Goal: Information Seeking & Learning: Learn about a topic

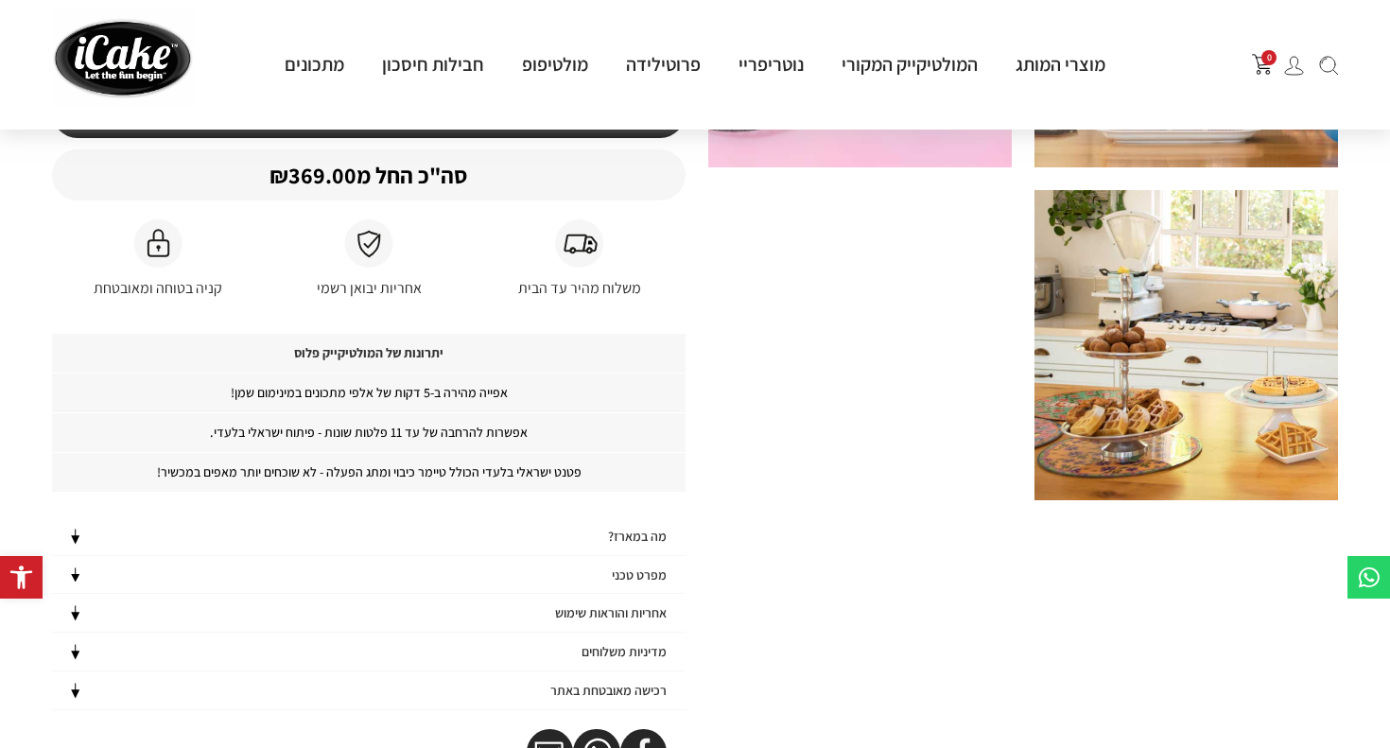
scroll to position [1084, 0]
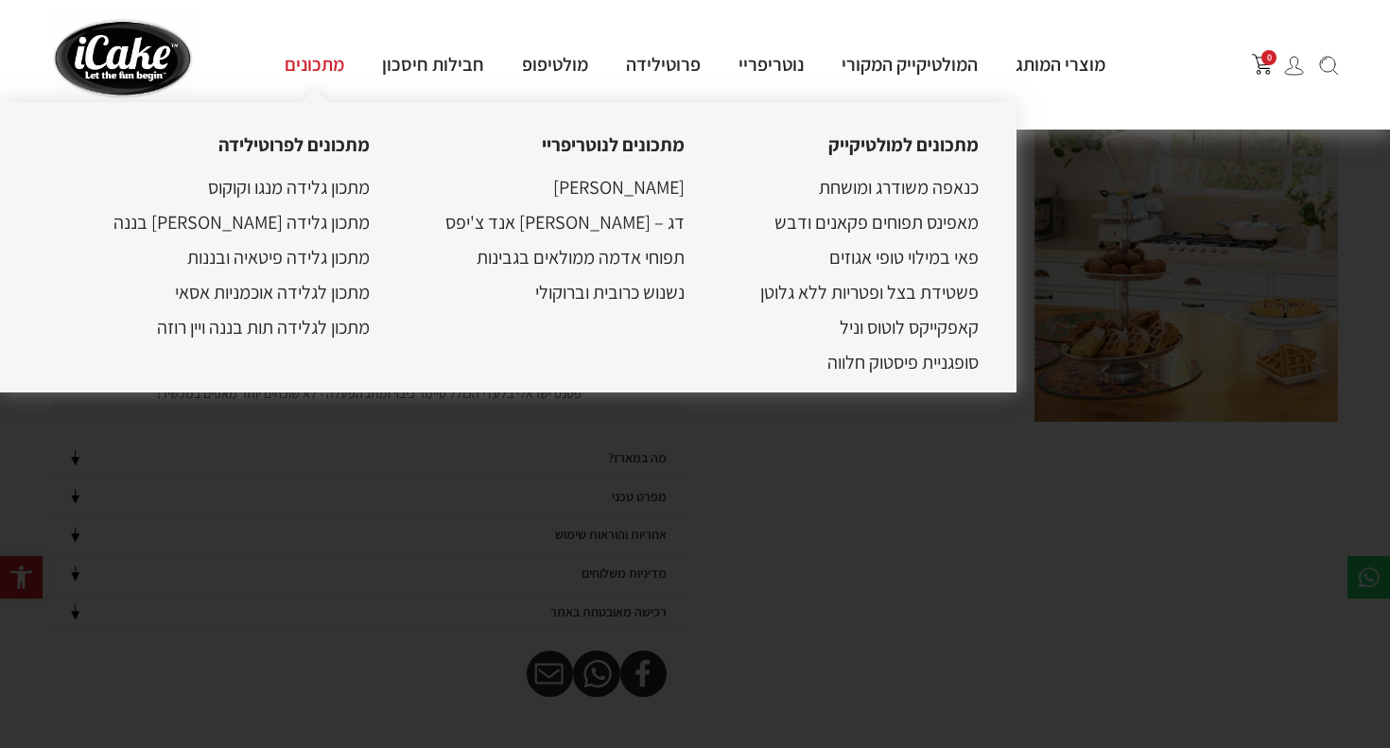
click at [314, 71] on link "מתכונים" at bounding box center [314, 64] width 97 height 25
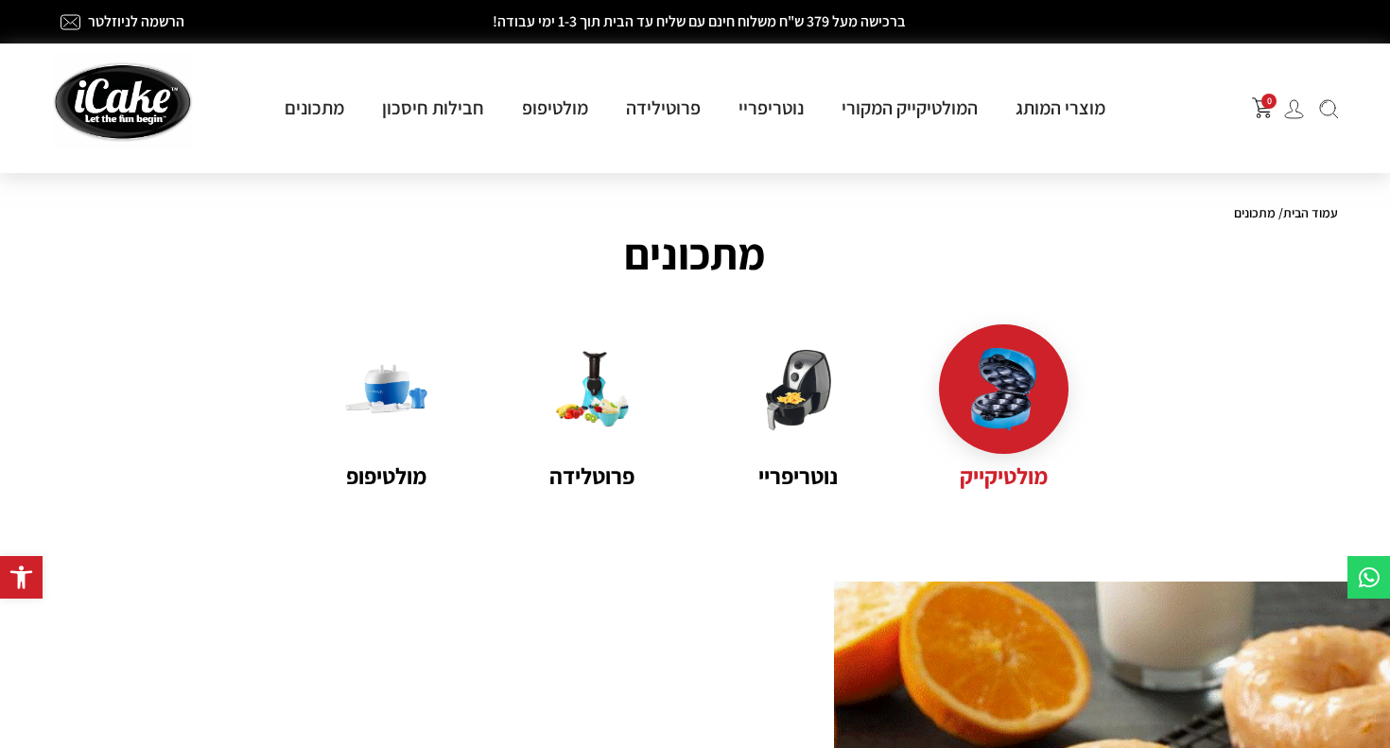
click at [1001, 417] on img at bounding box center [1003, 389] width 82 height 82
click at [1006, 413] on img at bounding box center [1003, 389] width 82 height 82
click at [968, 472] on name "מולטיקייק" at bounding box center [1004, 476] width 130 height 34
click at [998, 478] on name "מולטיקייק" at bounding box center [1004, 476] width 130 height 34
click at [987, 445] on div at bounding box center [1004, 389] width 130 height 130
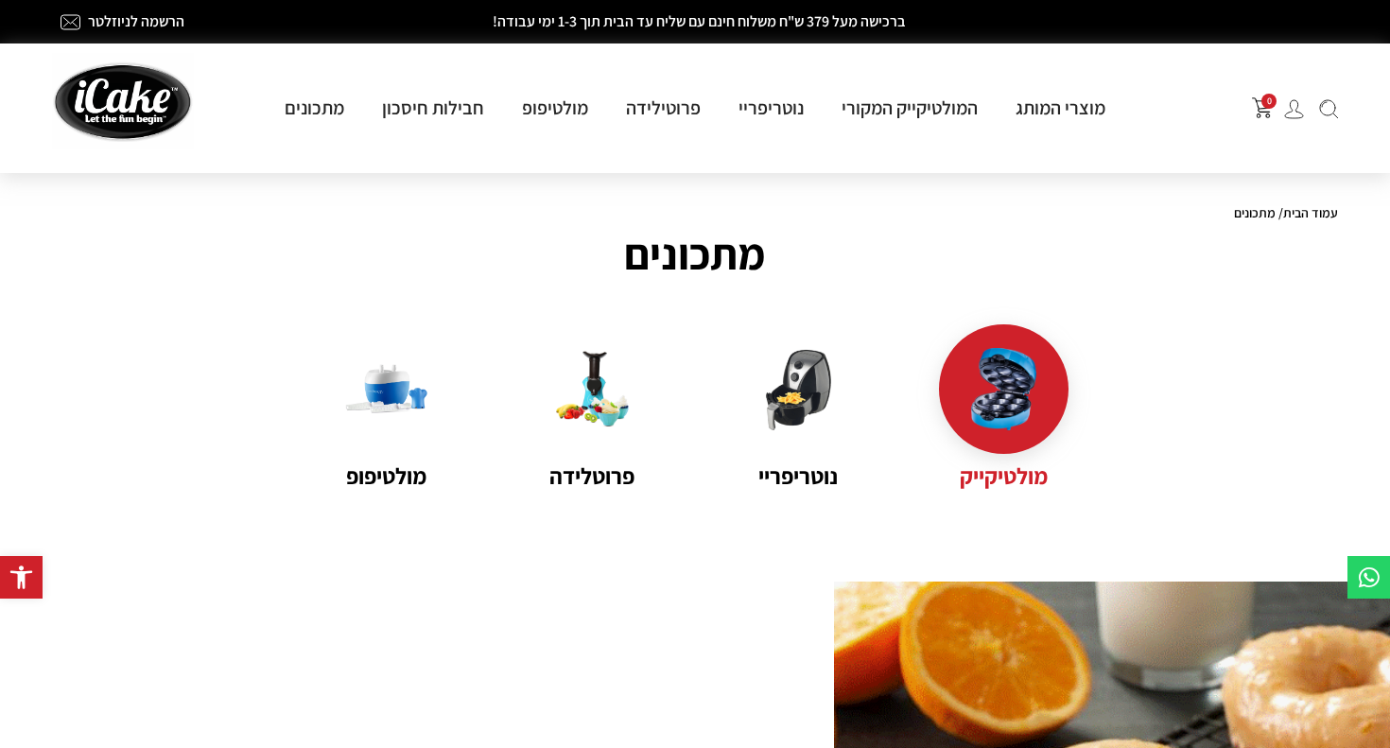
click at [989, 470] on name "מולטיקייק" at bounding box center [1004, 476] width 130 height 34
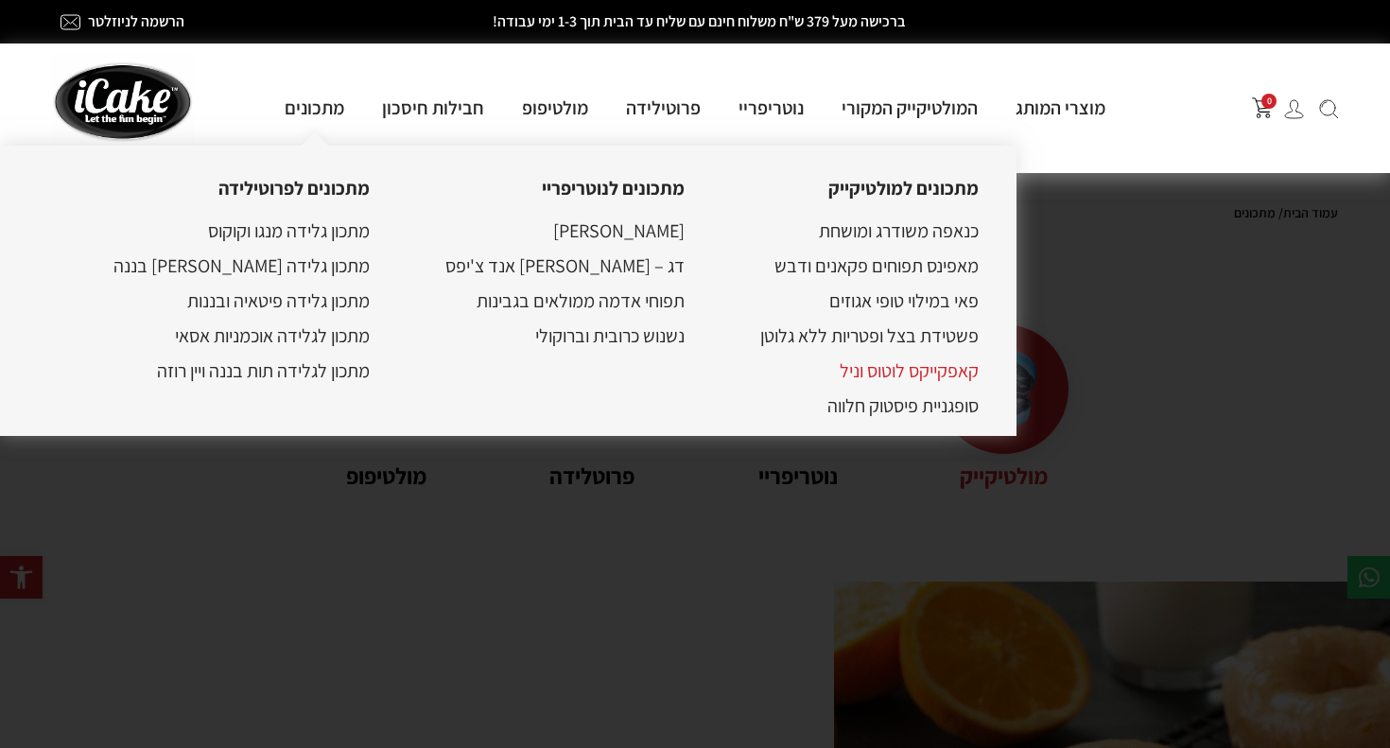
click at [865, 377] on link "קאפקייקס לוטוס וניל" at bounding box center [909, 370] width 139 height 25
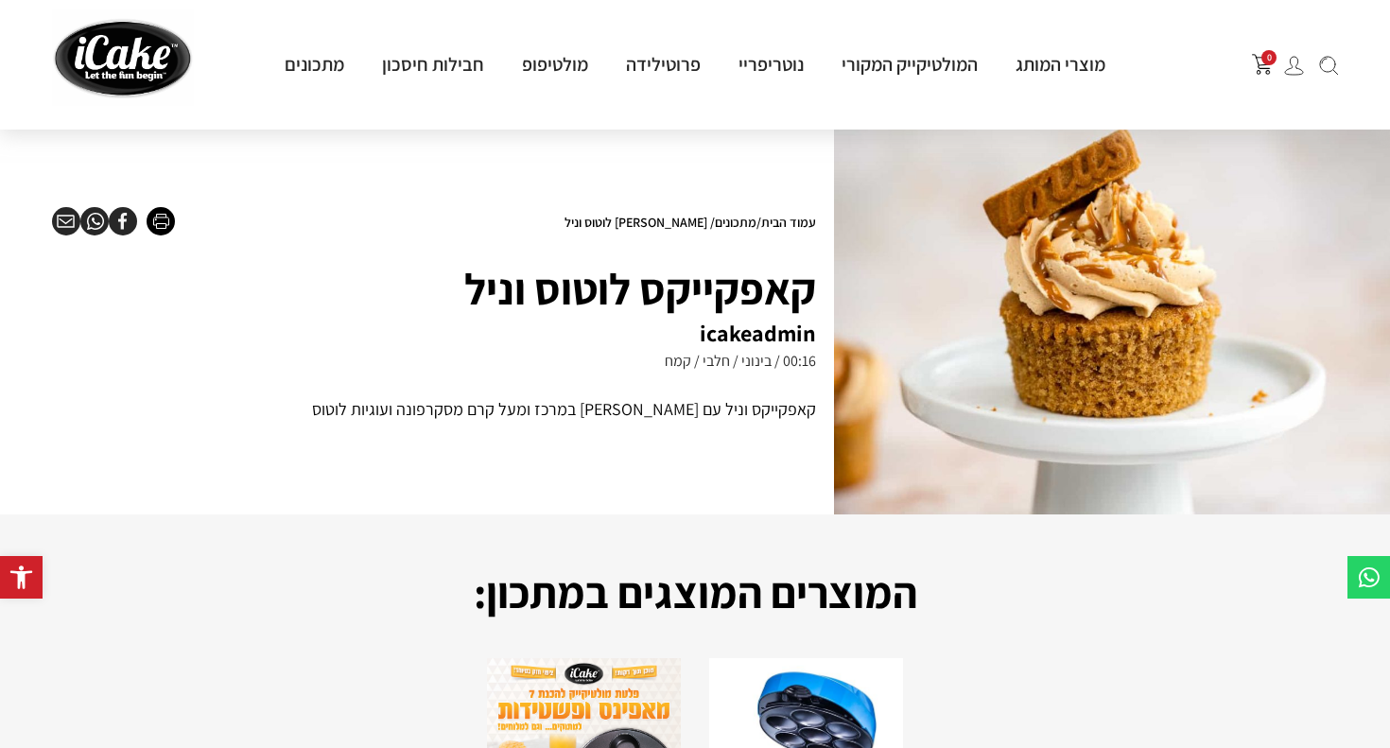
scroll to position [111, 0]
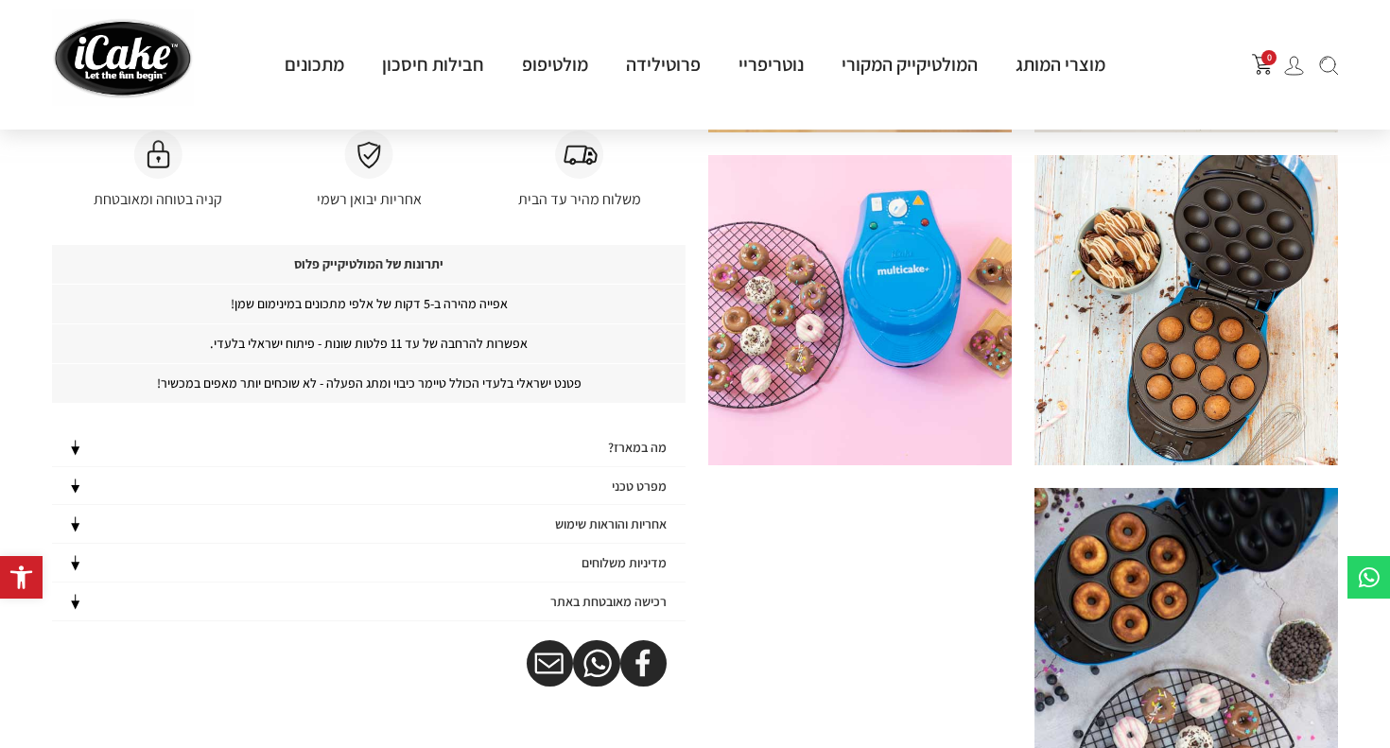
scroll to position [719, 0]
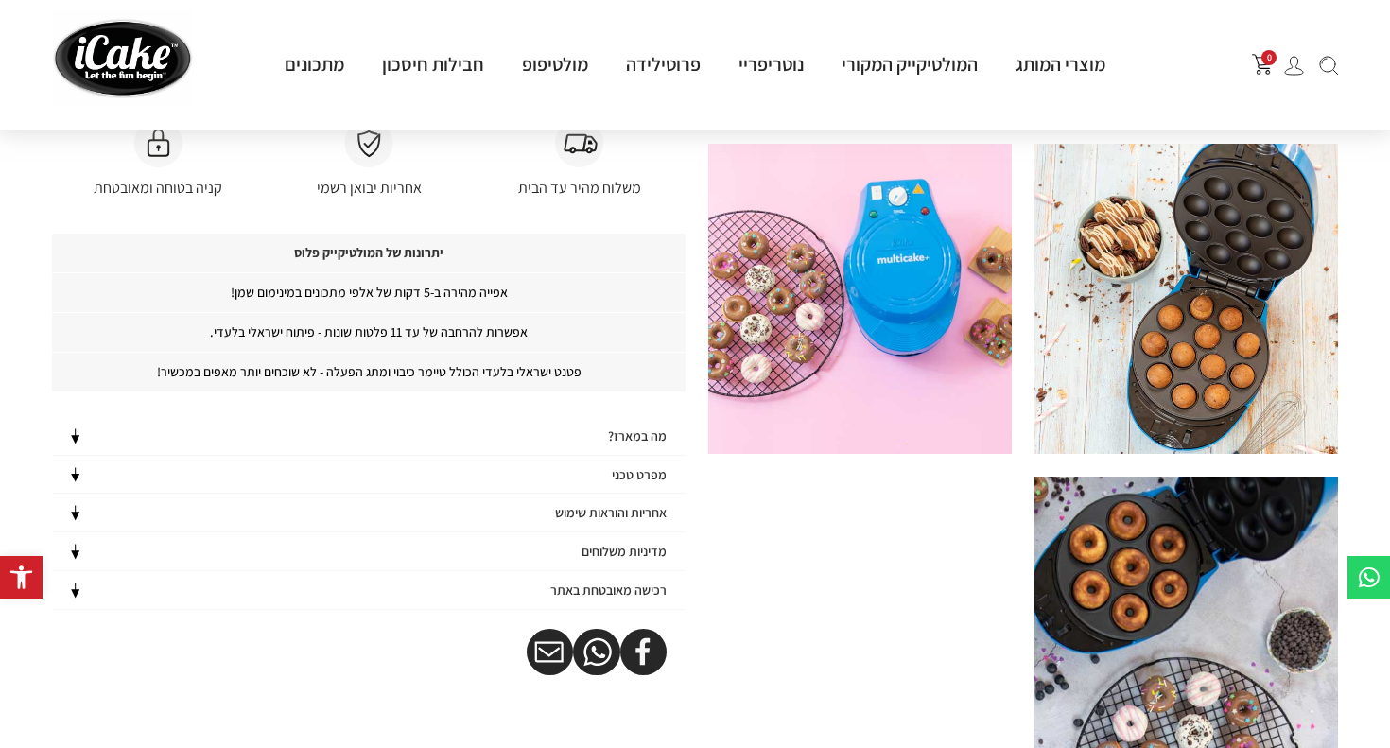
click at [444, 293] on p "אפייה מהירה ב-5 דקות של אלפי מתכונים במינימום שמן!" at bounding box center [368, 292] width 633 height 40
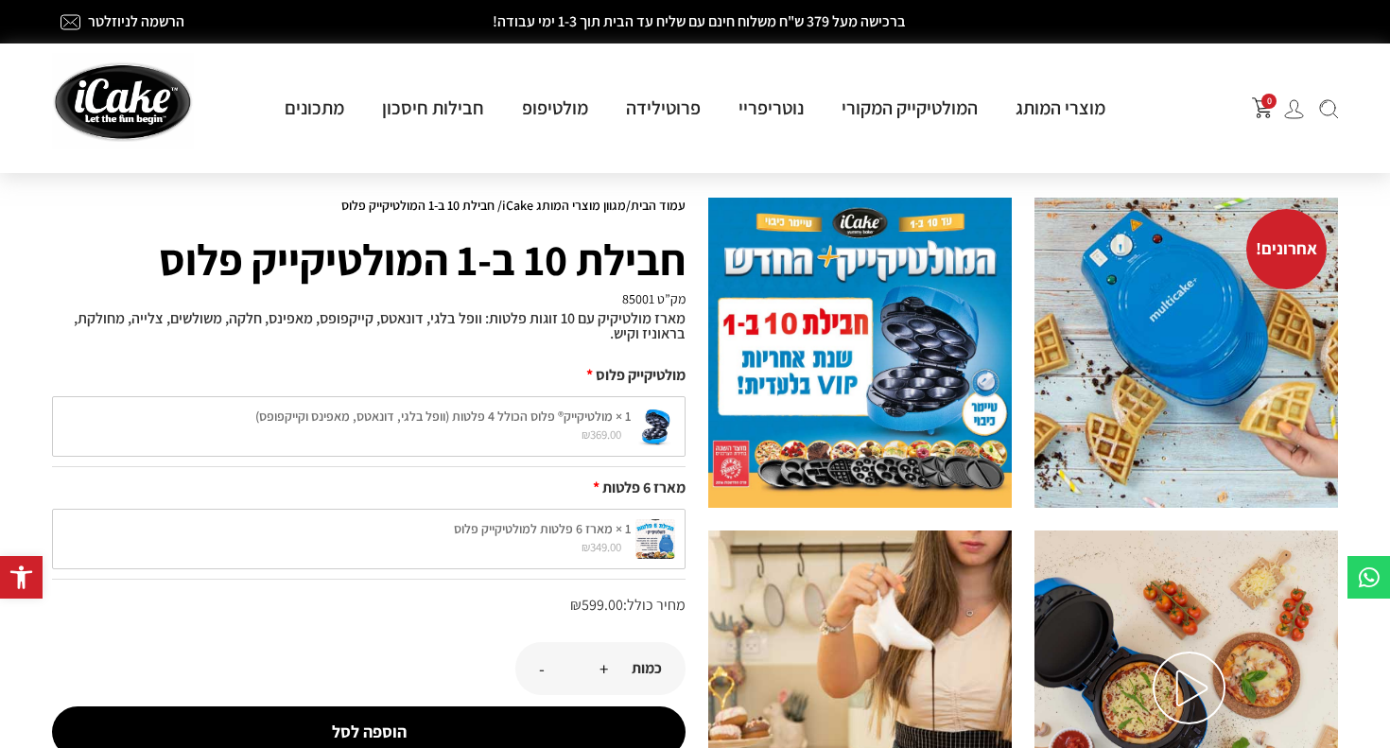
scroll to position [0, 0]
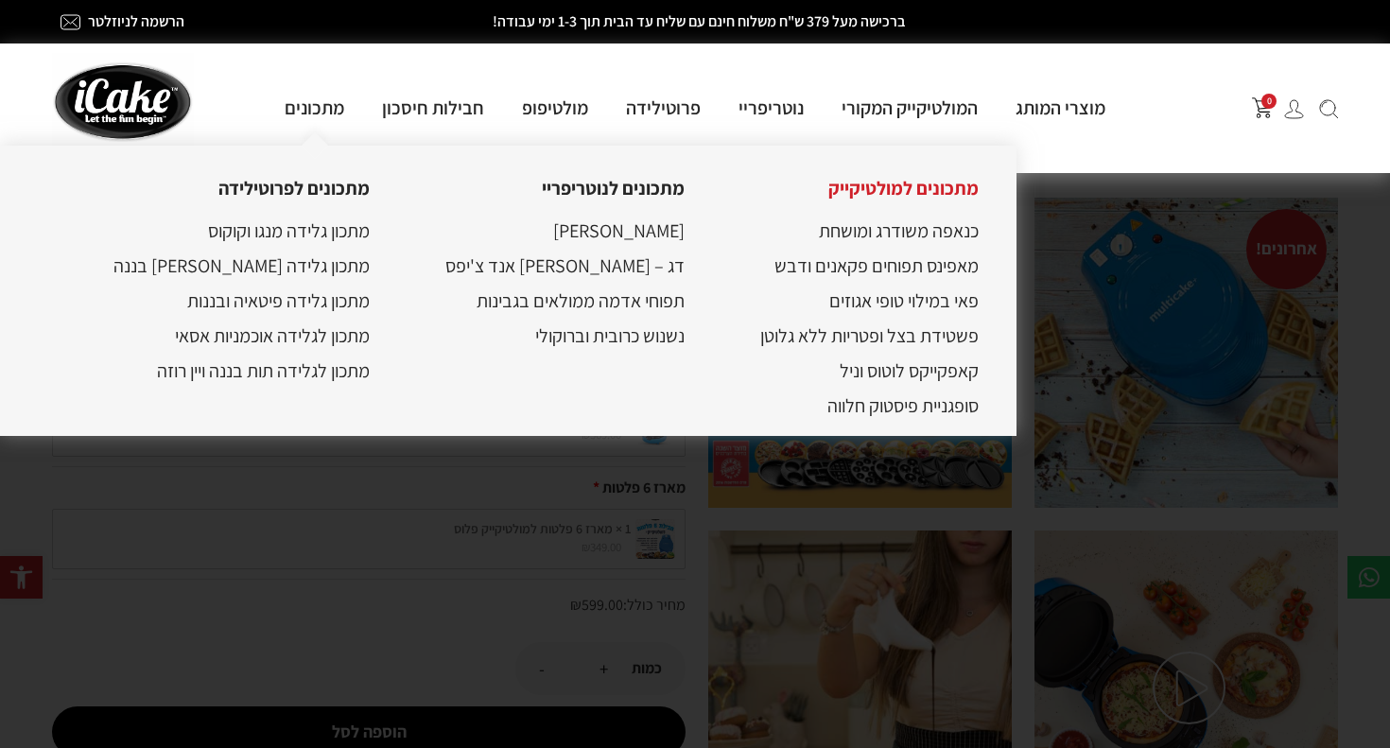
click at [828, 192] on link "מתכונים למולטיקייק" at bounding box center [903, 188] width 150 height 25
